Goal: Transaction & Acquisition: Purchase product/service

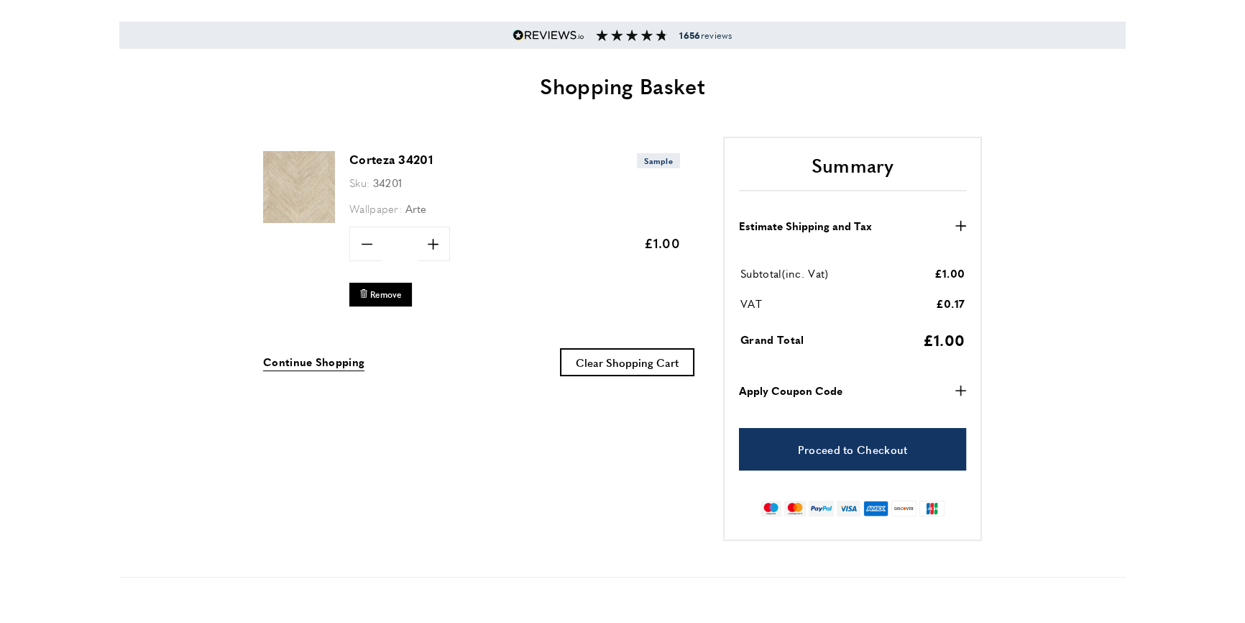
scroll to position [130, 0]
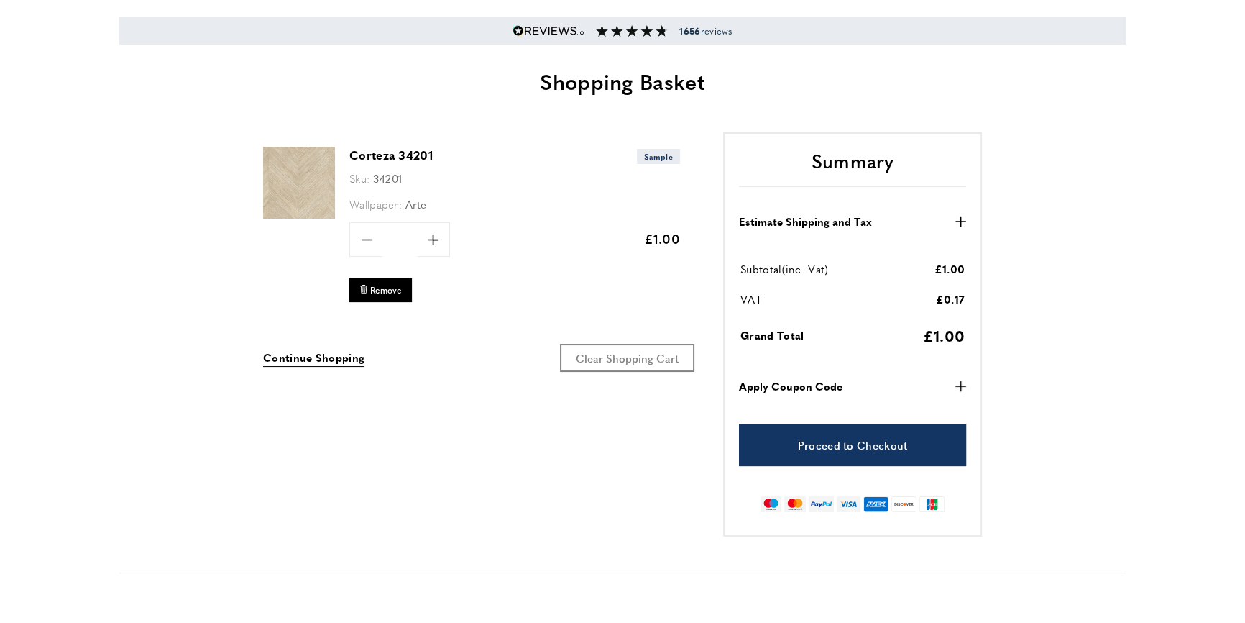
click at [641, 356] on span "Clear Shopping Cart" at bounding box center [627, 357] width 103 height 15
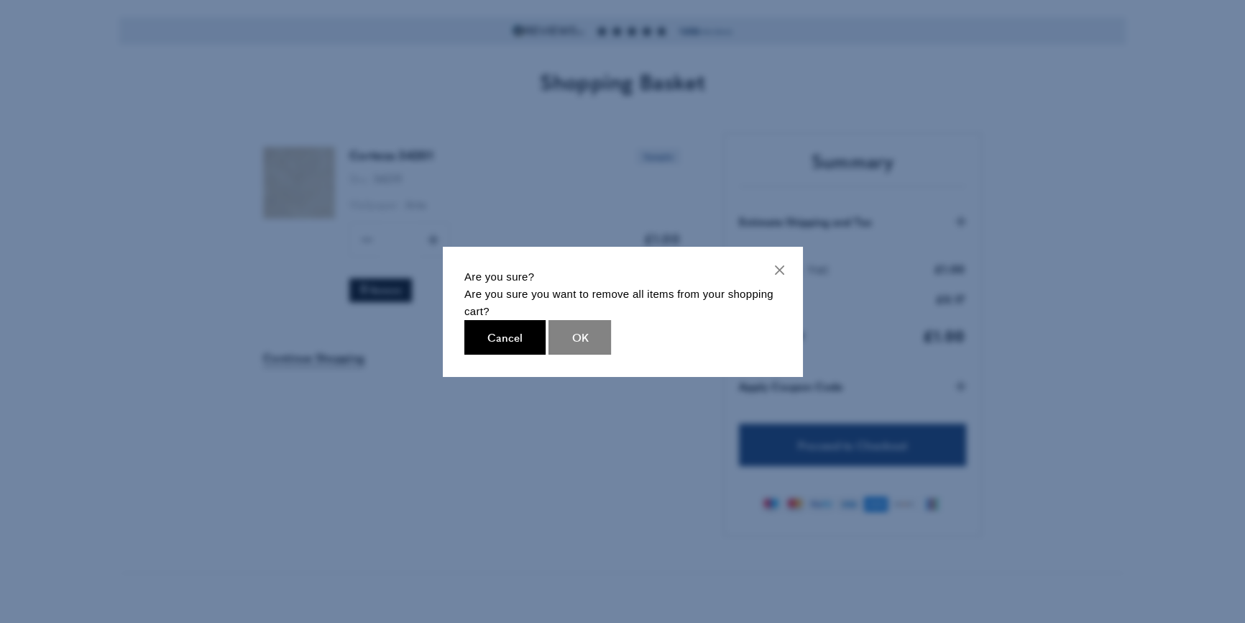
click at [593, 341] on button "OK" at bounding box center [580, 337] width 63 height 35
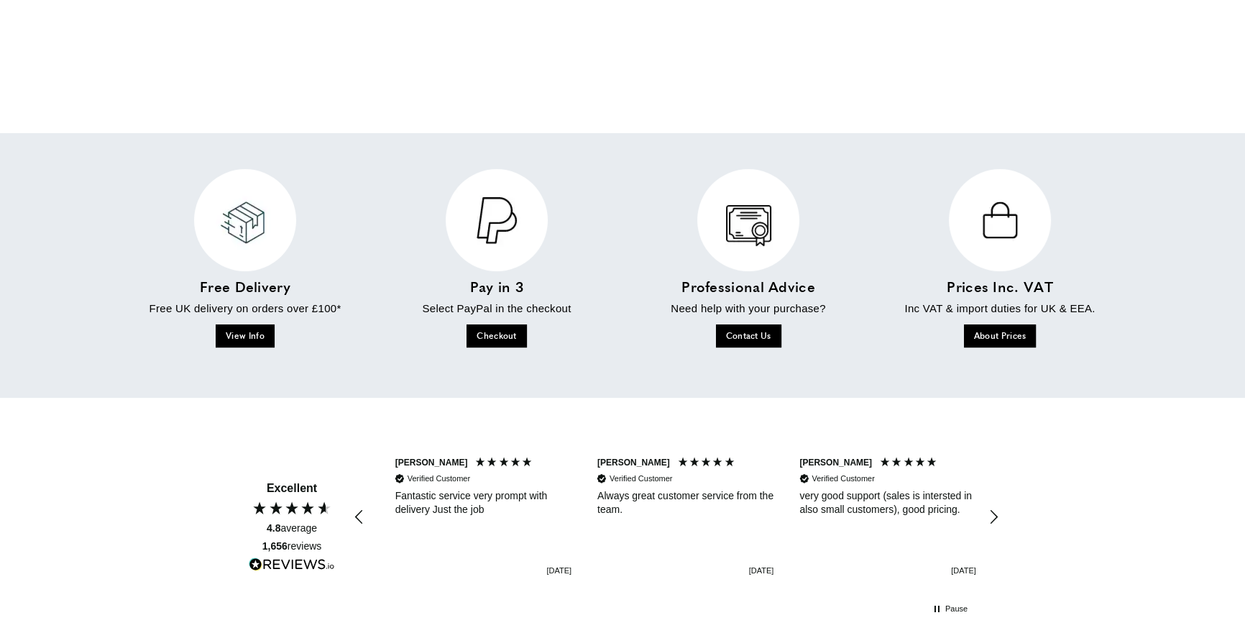
scroll to position [0, 404]
click at [239, 340] on span "View Info" at bounding box center [245, 335] width 39 height 12
